Goal: Navigation & Orientation: Find specific page/section

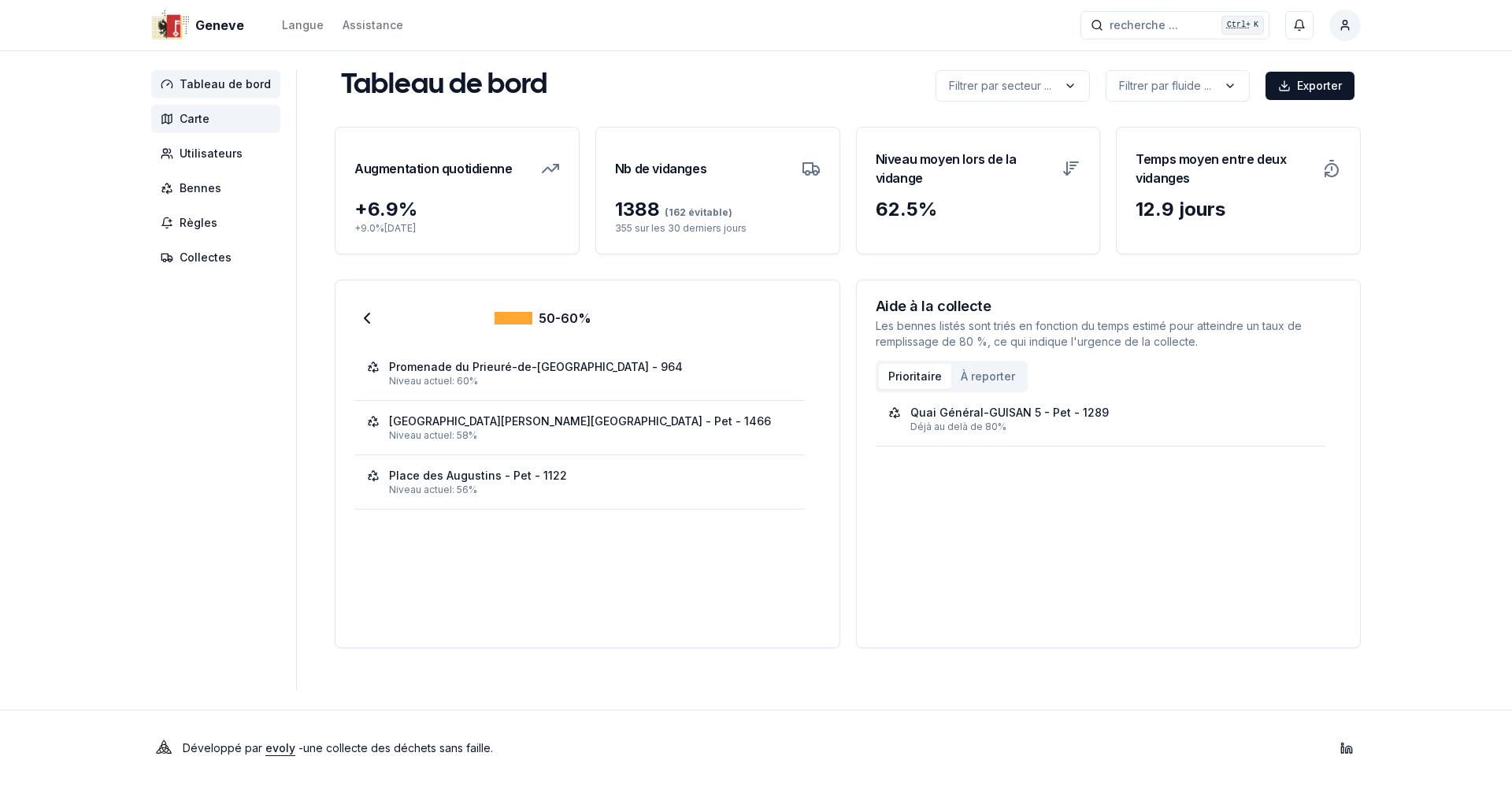
click at [186, 119] on span "Carte" at bounding box center [194, 119] width 30 height 16
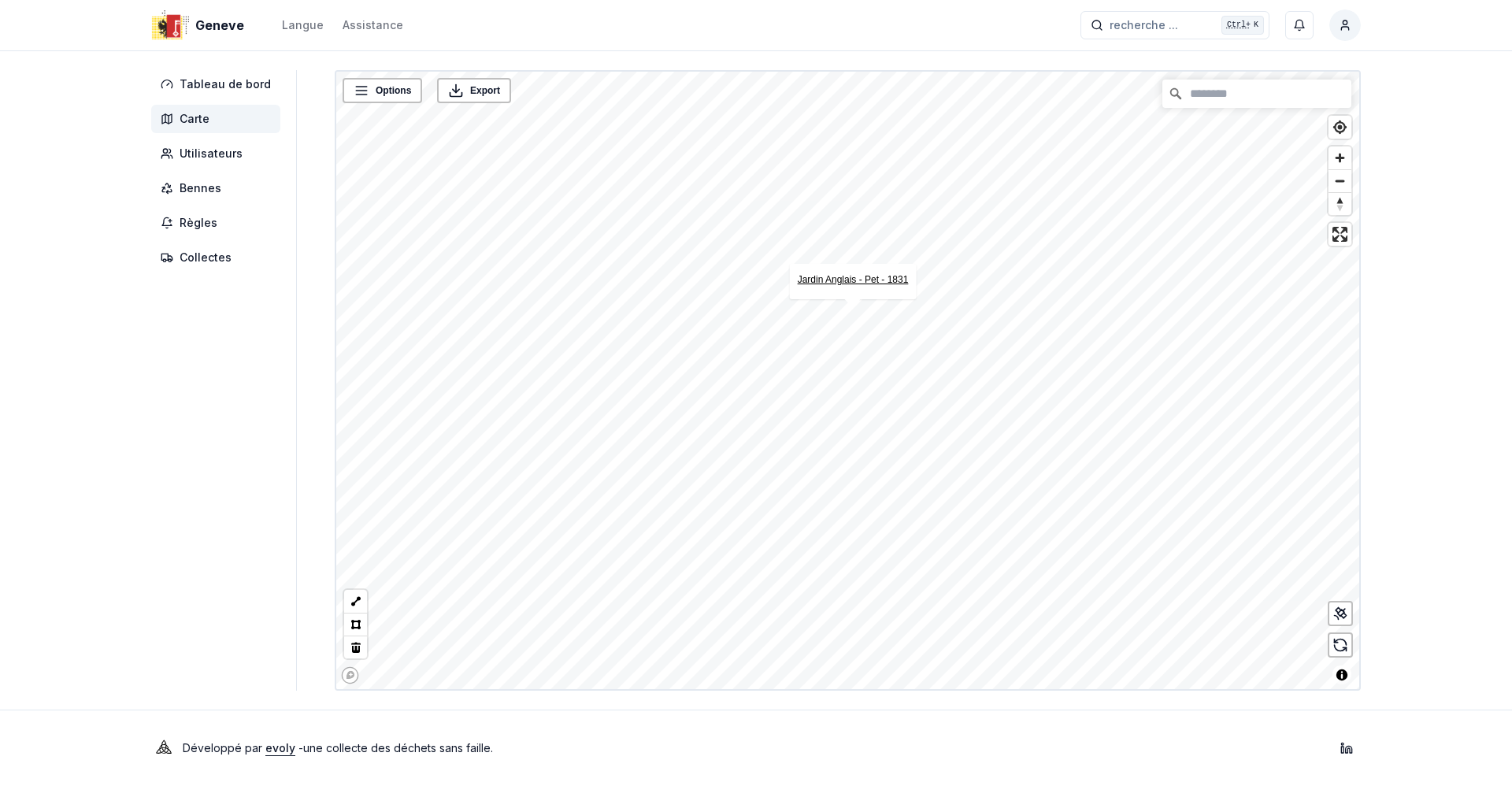
click at [848, 281] on link "Jardin Anglais - Pet - 1831" at bounding box center [854, 279] width 111 height 11
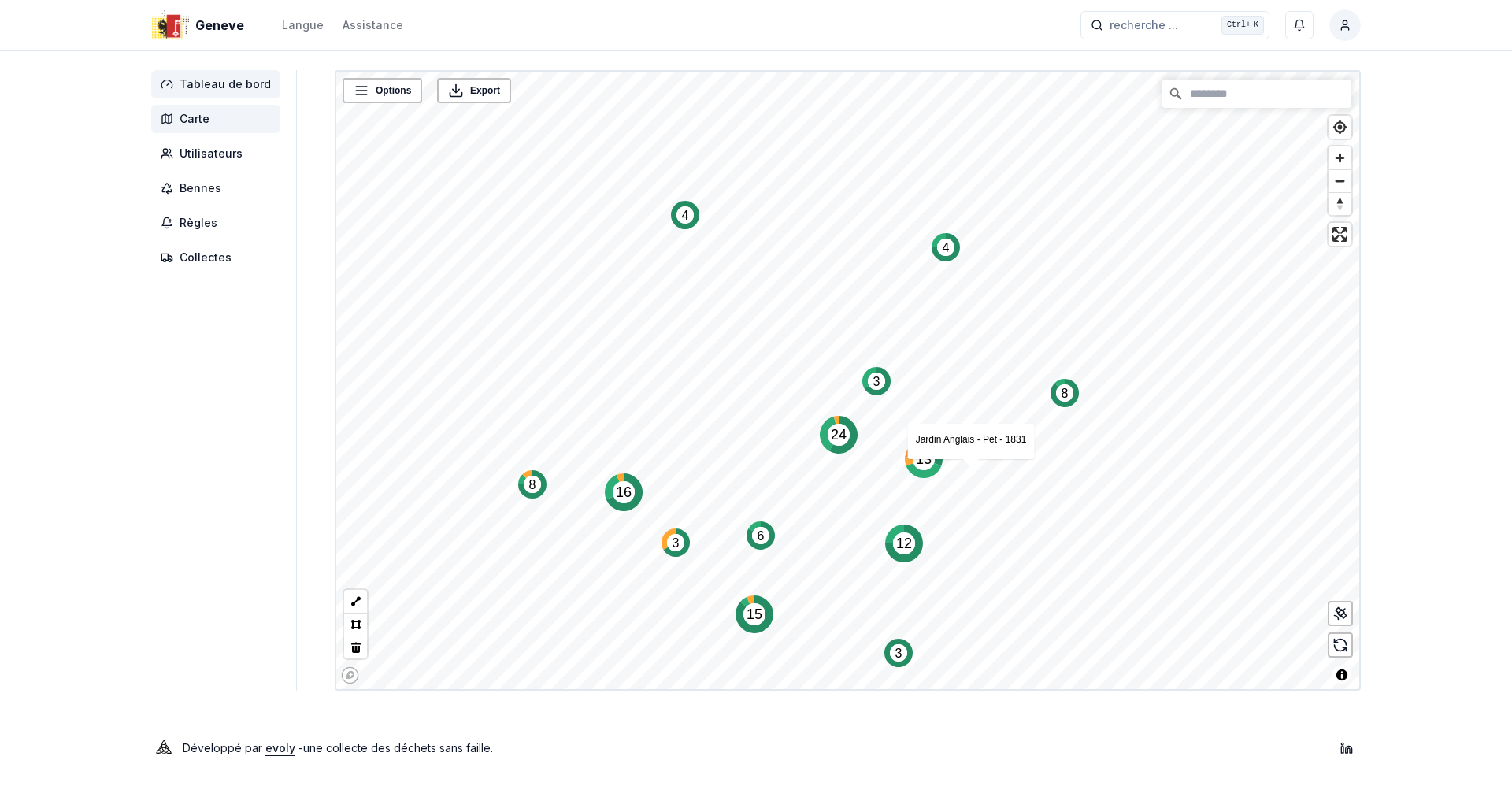
click at [242, 85] on span "Tableau de bord" at bounding box center [224, 85] width 91 height 16
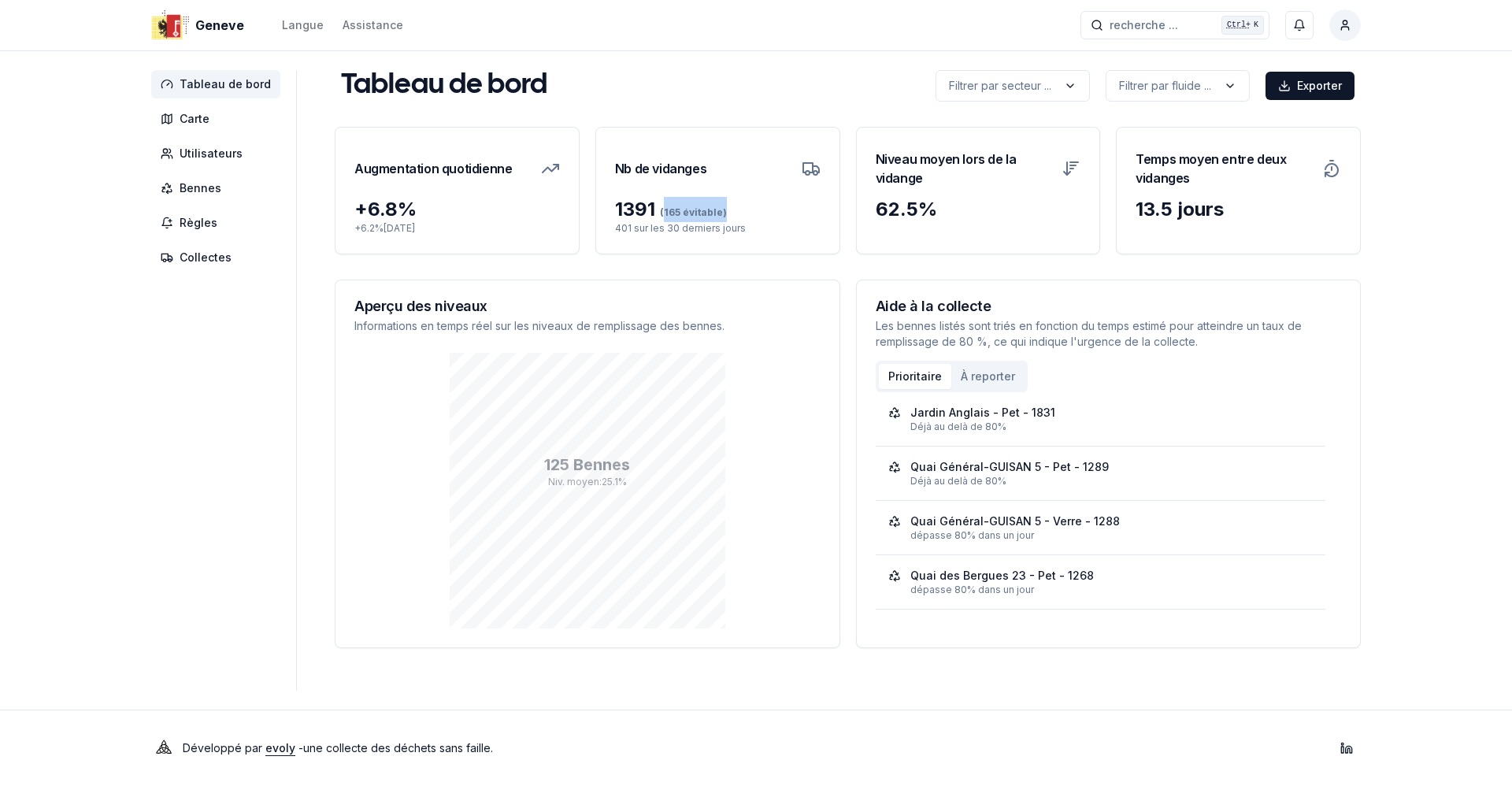
drag, startPoint x: 658, startPoint y: 210, endPoint x: 717, endPoint y: 213, distance: 59.1
click at [717, 213] on span "(165 évitable)" at bounding box center [690, 212] width 71 height 11
click at [721, 215] on div "1391 (165 évitable)" at bounding box center [718, 209] width 206 height 26
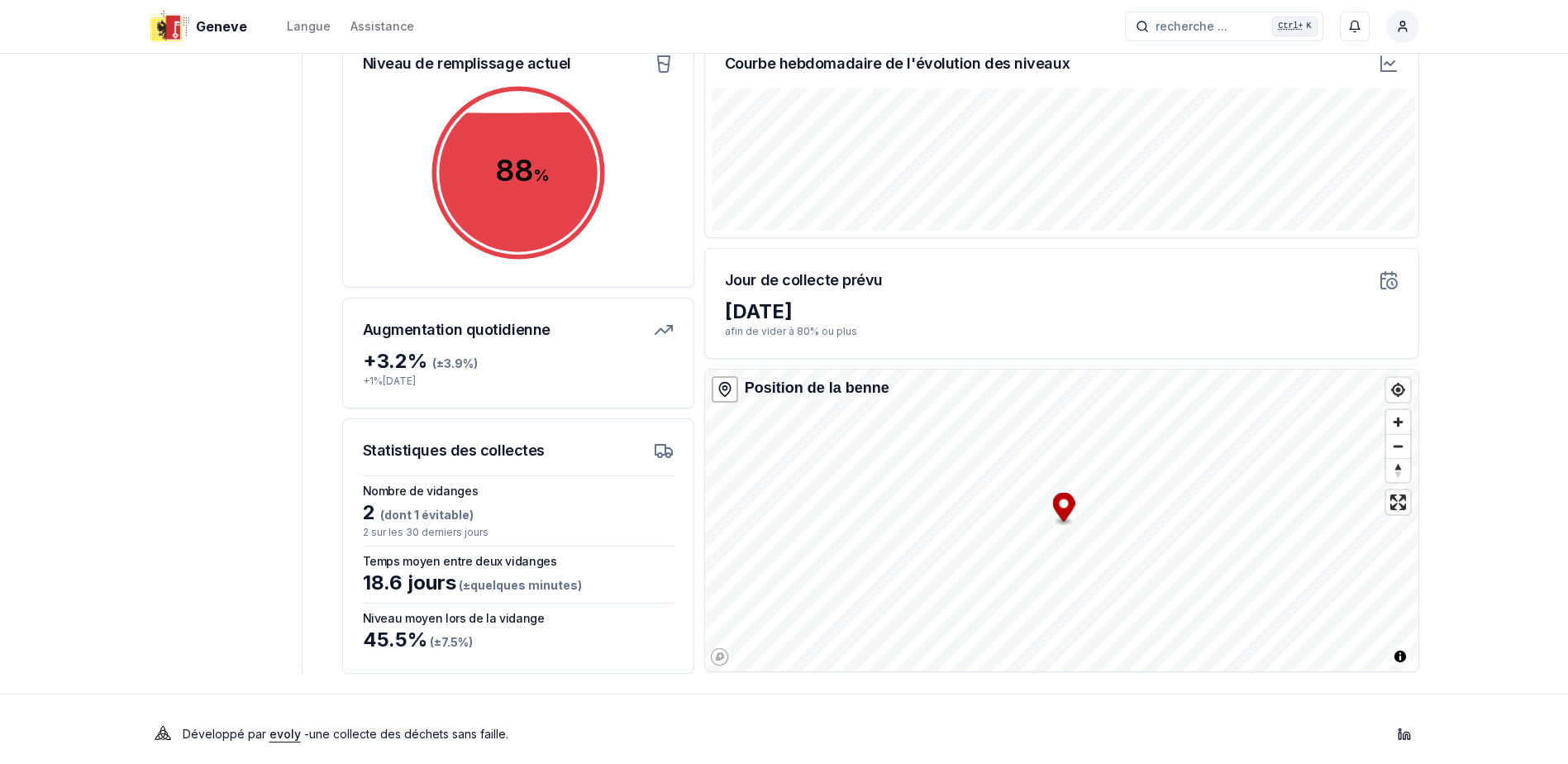
scroll to position [241, 0]
